Goal: Information Seeking & Learning: Check status

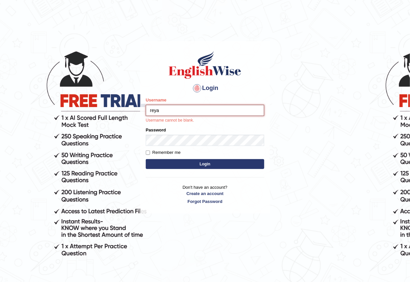
type input "[PERSON_NAME]"
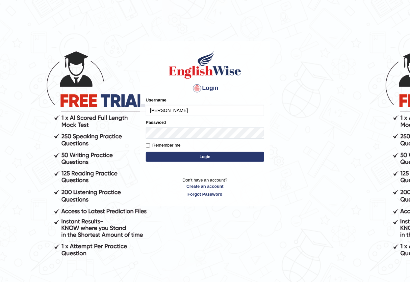
type input "reyad"
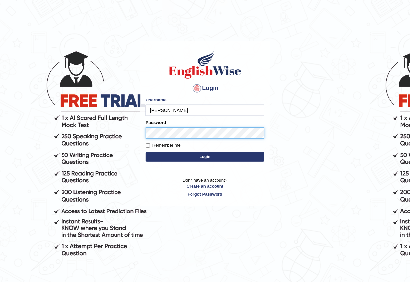
click at [146, 152] on button "Login" at bounding box center [205, 157] width 119 height 10
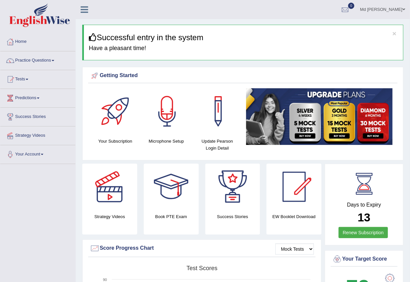
click at [87, 11] on icon at bounding box center [85, 9] width 8 height 9
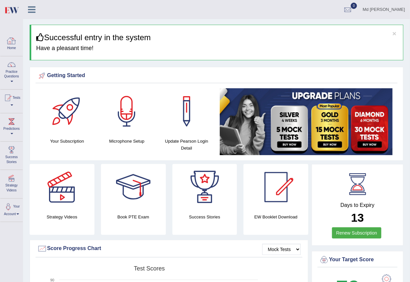
click at [28, 11] on icon at bounding box center [32, 9] width 8 height 9
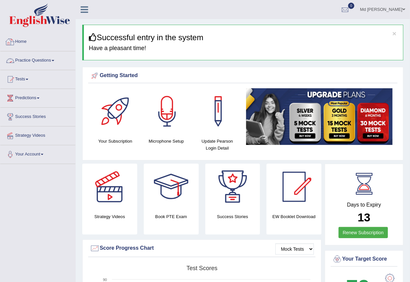
click at [44, 63] on link "Practice Questions" at bounding box center [37, 59] width 75 height 16
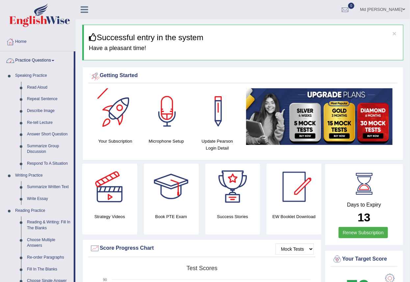
click at [54, 60] on span at bounding box center [53, 60] width 3 height 1
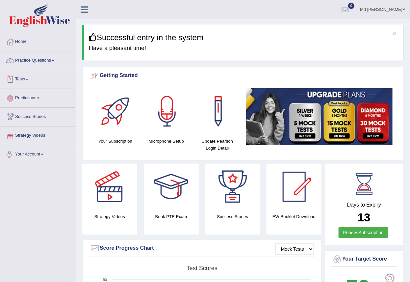
click at [34, 73] on link "Tests" at bounding box center [37, 78] width 75 height 16
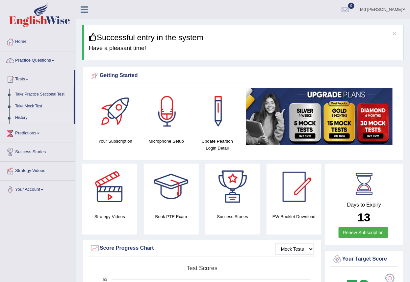
click at [27, 115] on link "History" at bounding box center [43, 118] width 62 height 12
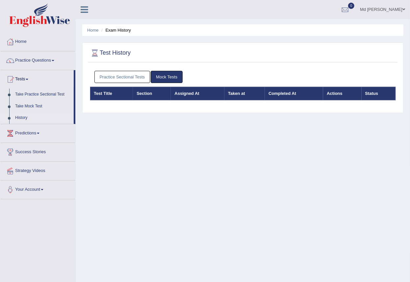
click at [136, 75] on link "Practice Sectional Tests" at bounding box center [123, 77] width 56 height 12
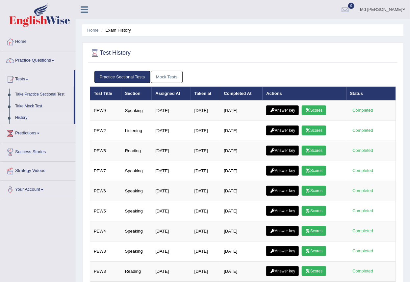
click at [161, 81] on link "Mock Tests" at bounding box center [167, 77] width 32 height 12
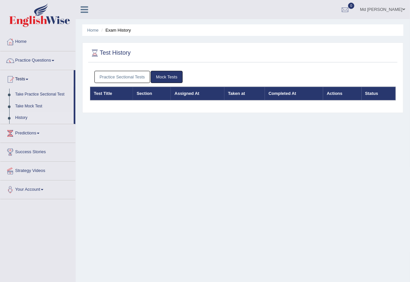
click at [138, 79] on link "Practice Sectional Tests" at bounding box center [123, 77] width 56 height 12
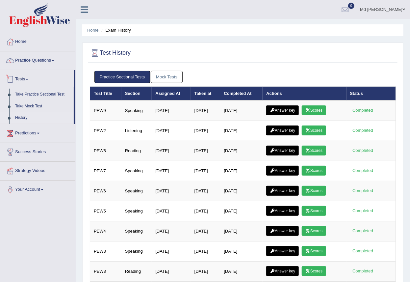
click at [41, 65] on link "Practice Questions" at bounding box center [37, 59] width 75 height 16
